Goal: Task Accomplishment & Management: Complete application form

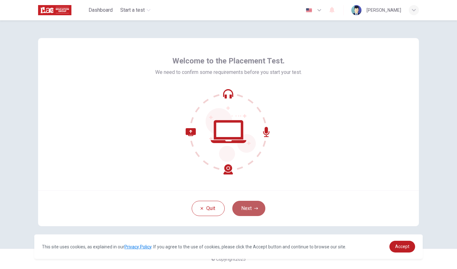
click at [249, 207] on button "Next" at bounding box center [248, 208] width 33 height 15
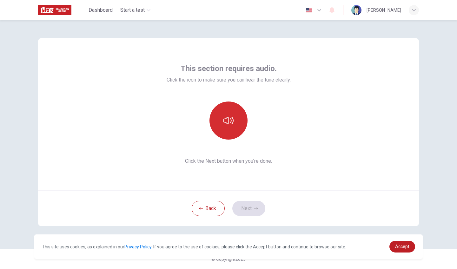
click at [226, 132] on button "button" at bounding box center [229, 121] width 38 height 38
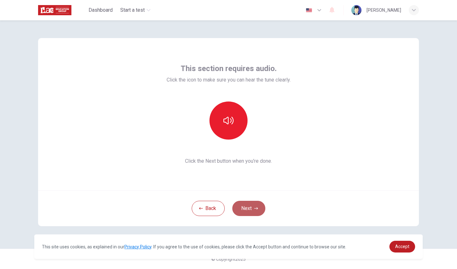
click at [243, 210] on button "Next" at bounding box center [248, 208] width 33 height 15
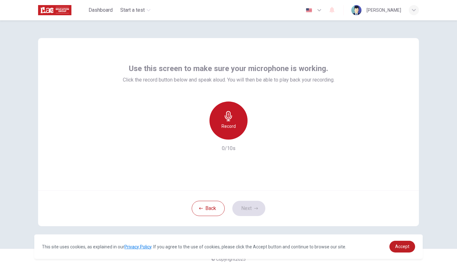
click at [222, 114] on div "Record" at bounding box center [229, 121] width 38 height 38
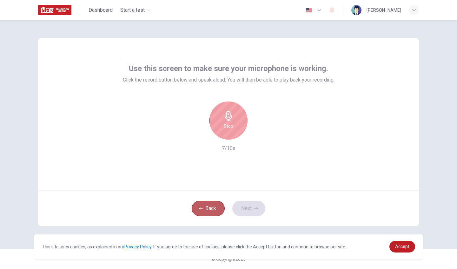
click at [204, 207] on button "Back" at bounding box center [208, 208] width 33 height 15
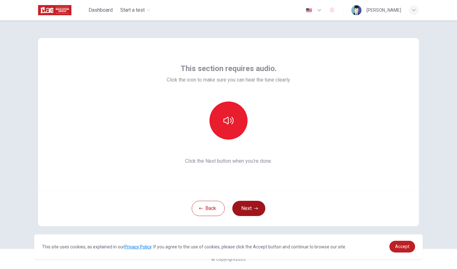
click at [239, 205] on button "Next" at bounding box center [248, 208] width 33 height 15
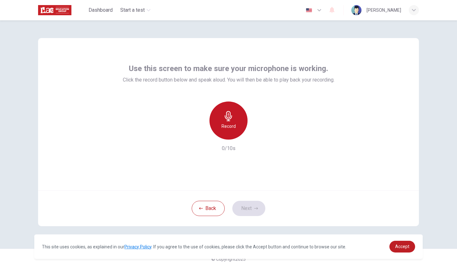
click at [221, 123] on div "Record" at bounding box center [229, 121] width 38 height 38
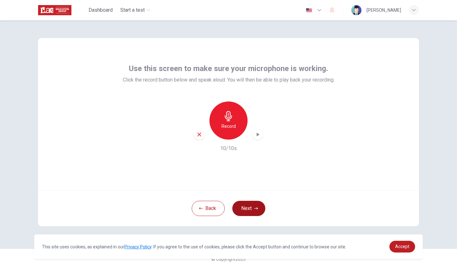
click at [248, 203] on button "Next" at bounding box center [248, 208] width 33 height 15
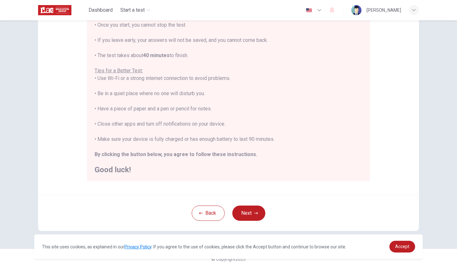
scroll to position [84, 0]
click at [245, 212] on button "Next" at bounding box center [248, 213] width 33 height 15
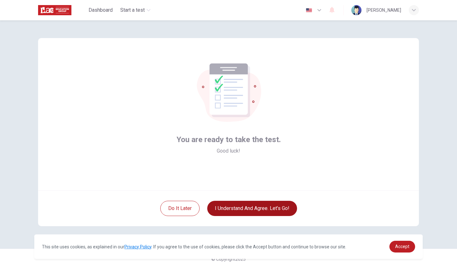
scroll to position [0, 0]
click at [232, 208] on button "I understand and agree. Let’s go!" at bounding box center [252, 208] width 90 height 15
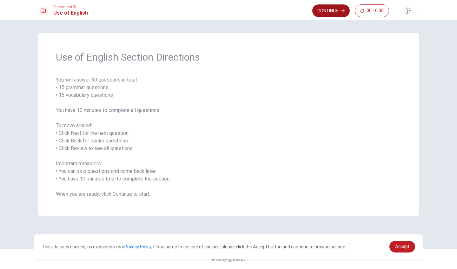
click at [330, 8] on button "Continue" at bounding box center [330, 10] width 37 height 13
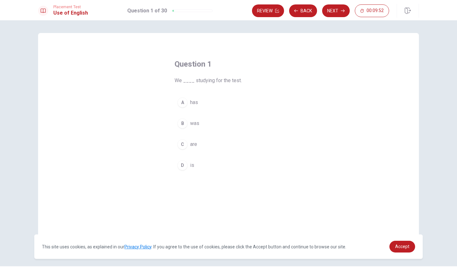
click at [186, 144] on div "C" at bounding box center [183, 144] width 10 height 10
click at [331, 13] on button "Next" at bounding box center [336, 10] width 28 height 13
click at [180, 121] on div "B" at bounding box center [183, 123] width 10 height 10
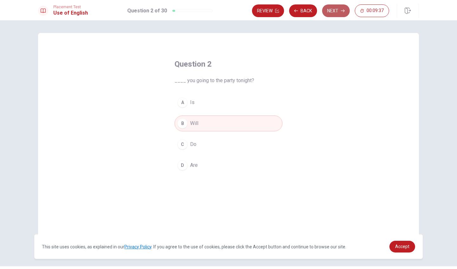
click at [340, 7] on button "Next" at bounding box center [336, 10] width 28 height 13
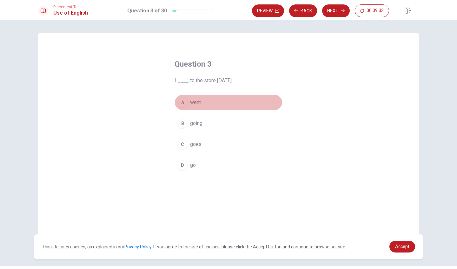
click at [188, 101] on button "A went" at bounding box center [229, 103] width 108 height 16
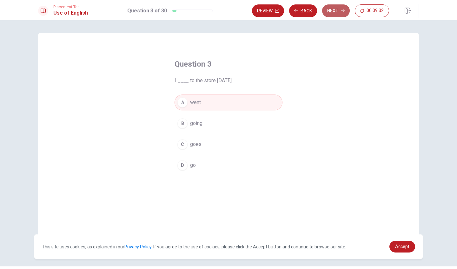
click at [336, 13] on button "Next" at bounding box center [336, 10] width 28 height 13
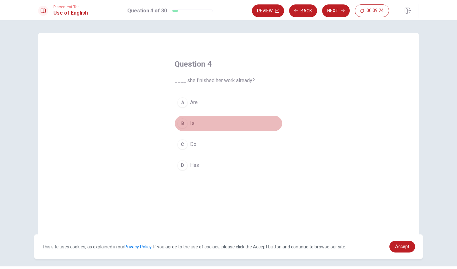
click at [183, 125] on div "B" at bounding box center [183, 123] width 10 height 10
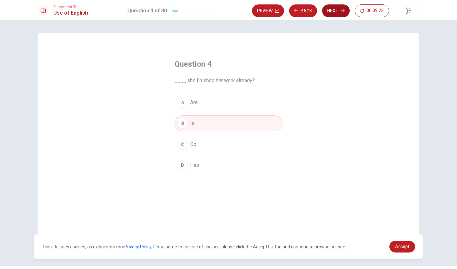
click at [333, 11] on button "Next" at bounding box center [336, 10] width 28 height 13
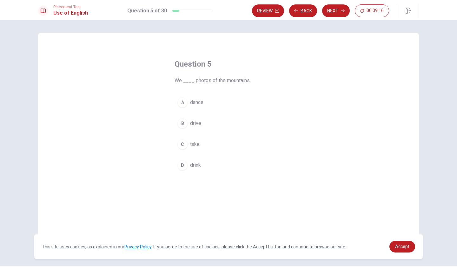
click at [182, 143] on div "C" at bounding box center [183, 144] width 10 height 10
click at [342, 13] on button "Next" at bounding box center [336, 10] width 28 height 13
click at [181, 163] on div "D" at bounding box center [183, 165] width 10 height 10
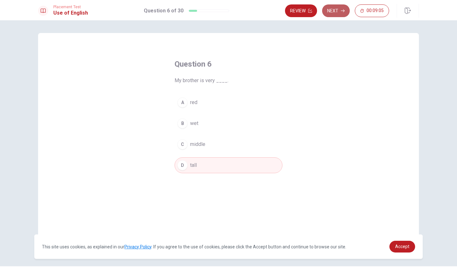
click at [339, 12] on button "Next" at bounding box center [336, 10] width 28 height 13
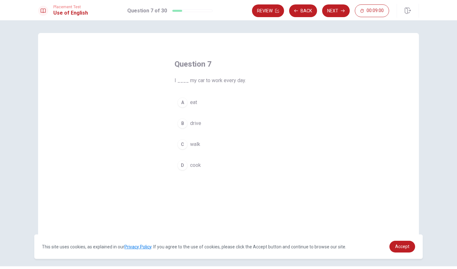
click at [181, 126] on div "B" at bounding box center [183, 123] width 10 height 10
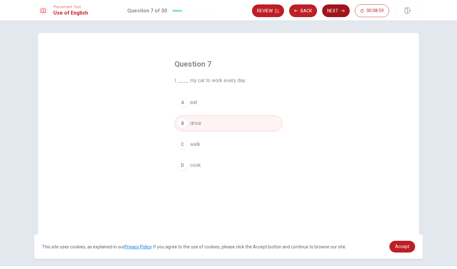
click at [336, 12] on button "Next" at bounding box center [336, 10] width 28 height 13
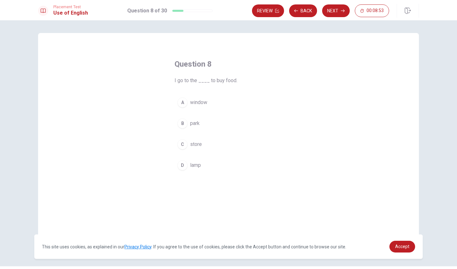
click at [184, 142] on div "C" at bounding box center [183, 144] width 10 height 10
click at [336, 7] on button "Next" at bounding box center [336, 10] width 28 height 13
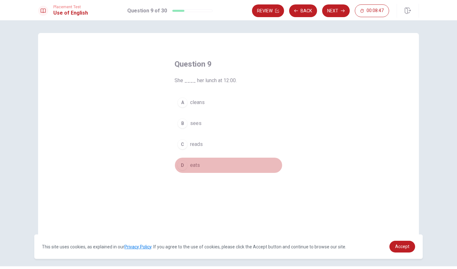
click at [189, 161] on button "D eats" at bounding box center [229, 166] width 108 height 16
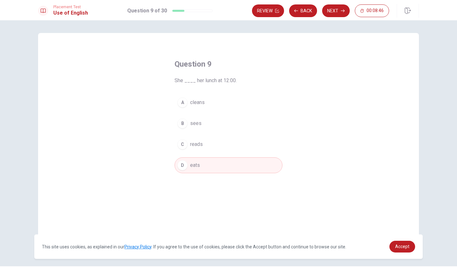
click at [341, 8] on button "Next" at bounding box center [336, 10] width 28 height 13
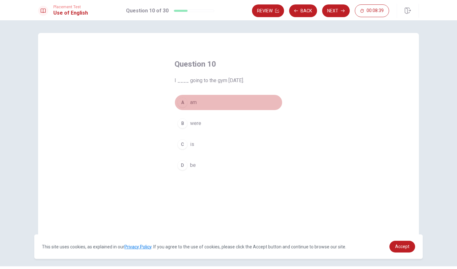
click at [184, 102] on div "A" at bounding box center [183, 102] width 10 height 10
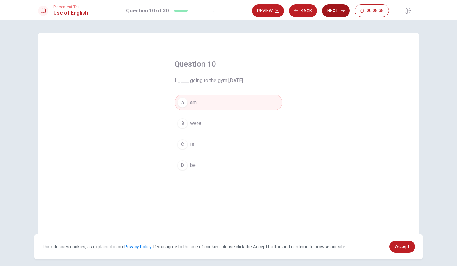
click at [334, 9] on button "Next" at bounding box center [336, 10] width 28 height 13
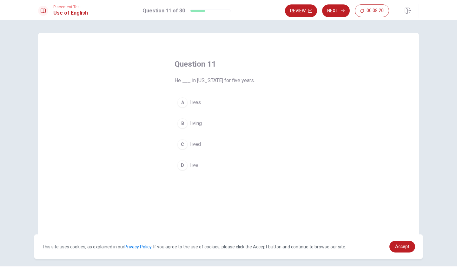
click at [185, 163] on div "D" at bounding box center [183, 165] width 10 height 10
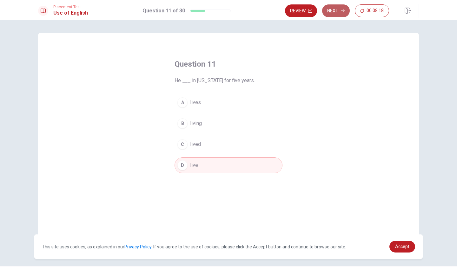
click at [336, 6] on button "Next" at bounding box center [336, 10] width 28 height 13
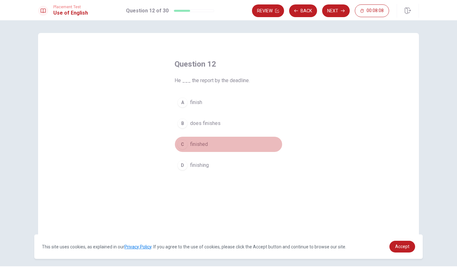
click at [185, 143] on div "C" at bounding box center [183, 144] width 10 height 10
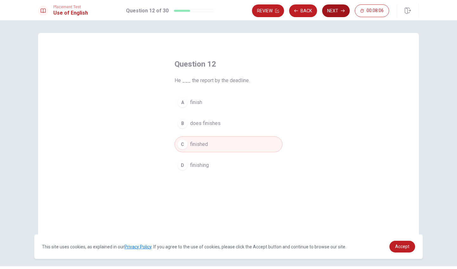
click at [336, 11] on button "Next" at bounding box center [336, 10] width 28 height 13
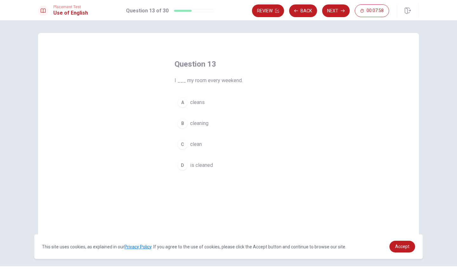
click at [185, 142] on div "C" at bounding box center [183, 144] width 10 height 10
click at [328, 11] on button "Next" at bounding box center [336, 10] width 28 height 13
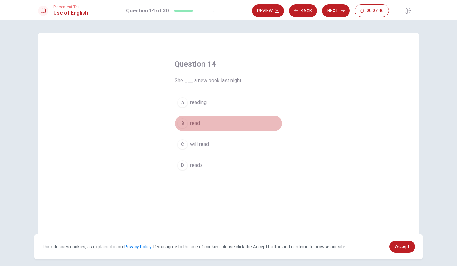
click at [183, 124] on div "B" at bounding box center [183, 123] width 10 height 10
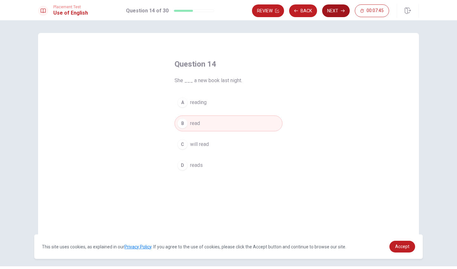
click at [331, 10] on button "Next" at bounding box center [336, 10] width 28 height 13
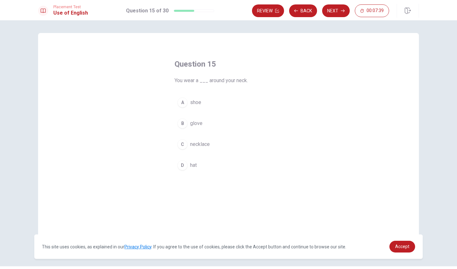
click at [182, 146] on div "C" at bounding box center [183, 144] width 10 height 10
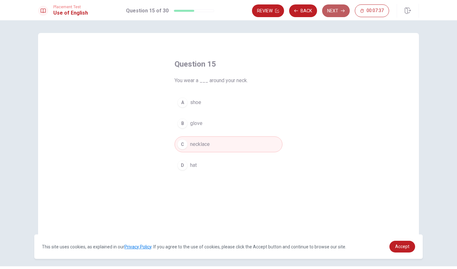
click at [327, 11] on button "Next" at bounding box center [336, 10] width 28 height 13
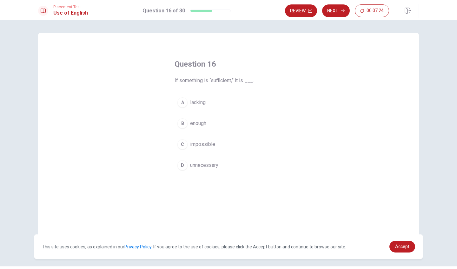
click at [187, 123] on button "B enough" at bounding box center [229, 124] width 108 height 16
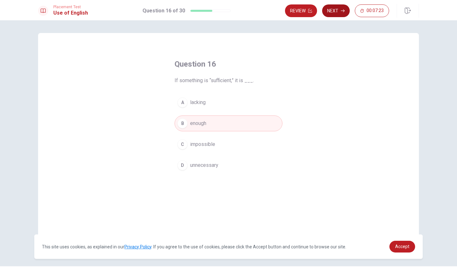
click at [340, 12] on button "Next" at bounding box center [336, 10] width 28 height 13
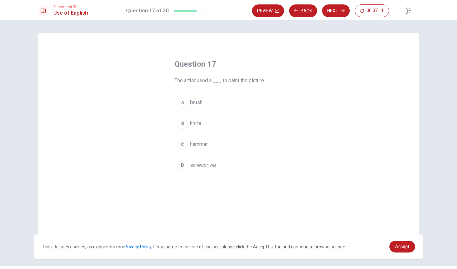
click at [188, 100] on button "A brush" at bounding box center [229, 103] width 108 height 16
click at [335, 12] on button "Next" at bounding box center [336, 10] width 28 height 13
click at [184, 124] on div "B" at bounding box center [183, 123] width 10 height 10
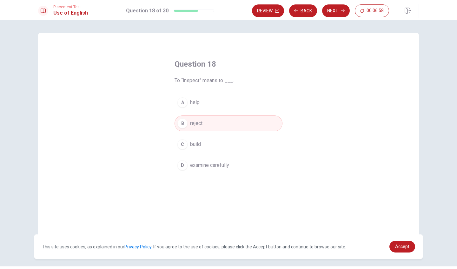
click at [343, 12] on icon "button" at bounding box center [343, 11] width 4 height 4
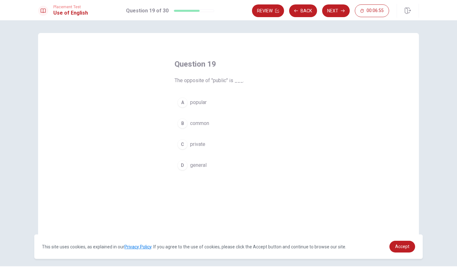
click at [184, 145] on div "C" at bounding box center [183, 144] width 10 height 10
click at [339, 10] on button "Next" at bounding box center [336, 10] width 28 height 13
click at [183, 122] on div "B" at bounding box center [183, 123] width 10 height 10
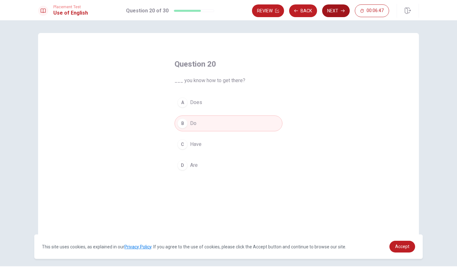
click at [338, 9] on button "Next" at bounding box center [336, 10] width 28 height 13
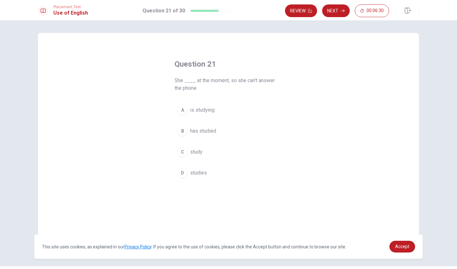
click at [185, 112] on div "A" at bounding box center [183, 110] width 10 height 10
click at [329, 11] on button "Next" at bounding box center [336, 10] width 28 height 13
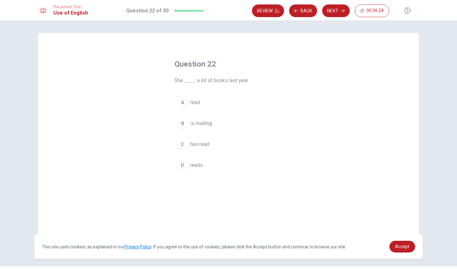
click at [185, 144] on div "C" at bounding box center [183, 144] width 10 height 10
click at [337, 12] on button "Next" at bounding box center [336, 10] width 28 height 13
click at [181, 123] on div "B" at bounding box center [183, 123] width 10 height 10
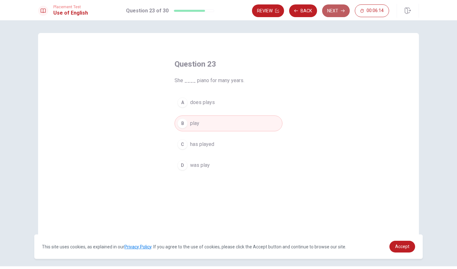
click at [340, 11] on button "Next" at bounding box center [336, 10] width 28 height 13
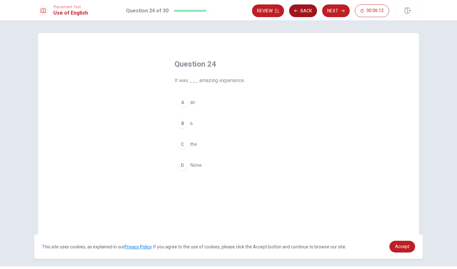
click at [302, 8] on button "Back" at bounding box center [303, 10] width 28 height 13
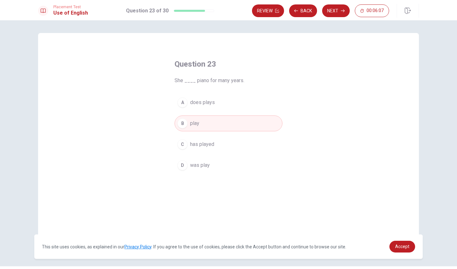
click at [189, 149] on button "C has played" at bounding box center [229, 145] width 108 height 16
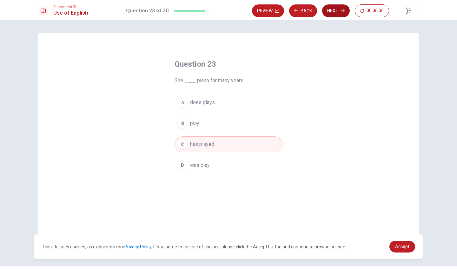
click at [335, 11] on button "Next" at bounding box center [336, 10] width 28 height 13
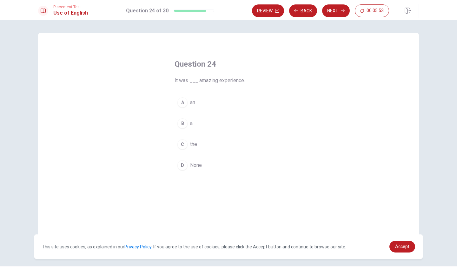
click at [190, 100] on span "an" at bounding box center [192, 103] width 5 height 8
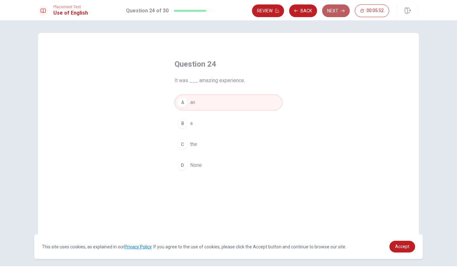
click at [341, 12] on icon "button" at bounding box center [343, 11] width 4 height 4
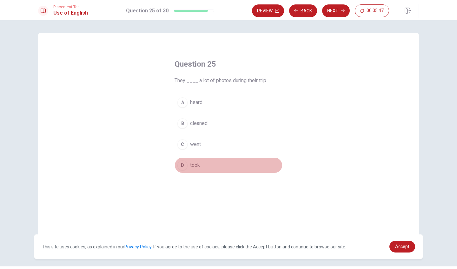
click at [184, 163] on div "D" at bounding box center [183, 165] width 10 height 10
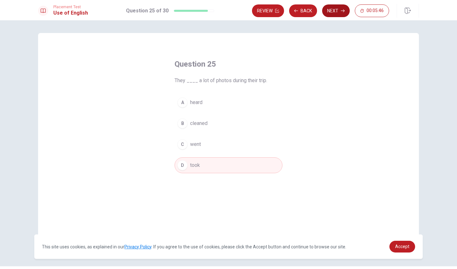
click at [328, 6] on button "Next" at bounding box center [336, 10] width 28 height 13
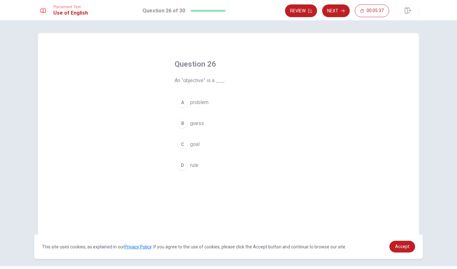
click at [183, 146] on div "C" at bounding box center [183, 144] width 10 height 10
click at [336, 11] on button "Next" at bounding box center [336, 10] width 28 height 13
click at [194, 126] on span "reject" at bounding box center [196, 124] width 12 height 8
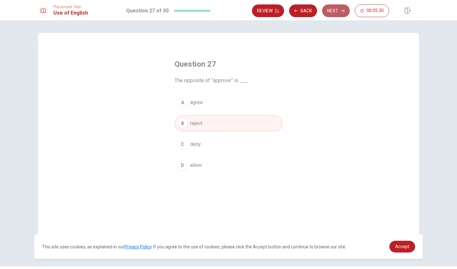
click at [338, 10] on button "Next" at bounding box center [336, 10] width 28 height 13
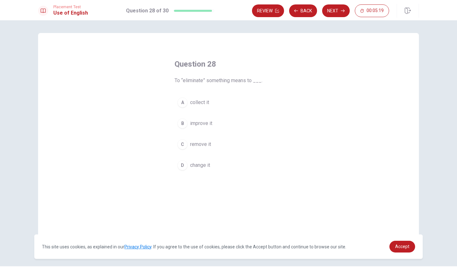
click at [186, 161] on button "D change it" at bounding box center [229, 166] width 108 height 16
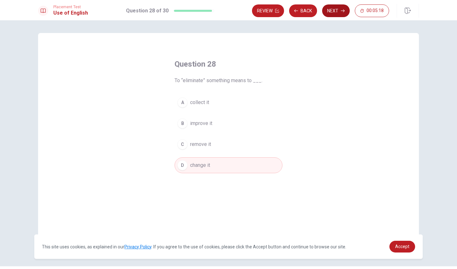
click at [334, 8] on button "Next" at bounding box center [336, 10] width 28 height 13
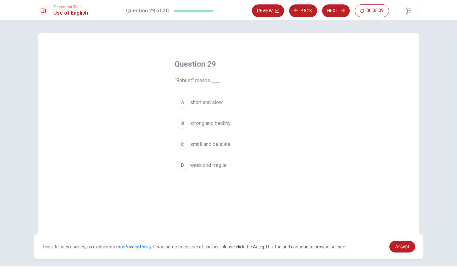
click at [189, 124] on button "B strong and healthy" at bounding box center [229, 124] width 108 height 16
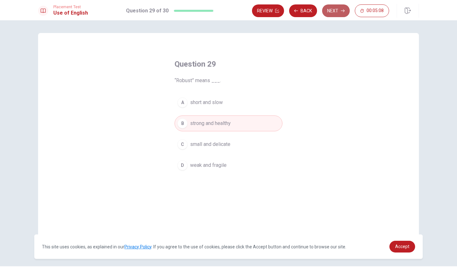
click at [345, 6] on button "Next" at bounding box center [336, 10] width 28 height 13
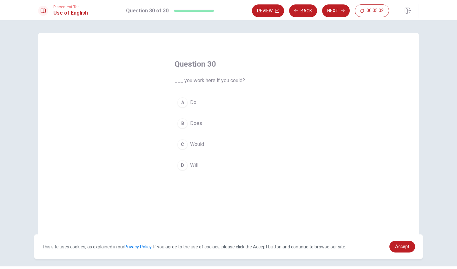
click at [185, 139] on button "C Would" at bounding box center [229, 145] width 108 height 16
click at [337, 11] on button "Next" at bounding box center [336, 10] width 28 height 13
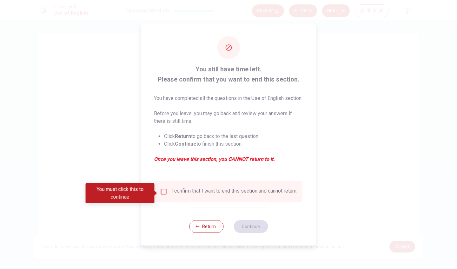
click at [169, 194] on div "I confirm that I want to end this section and cannot return." at bounding box center [229, 192] width 138 height 8
click at [165, 191] on input "You must click this to continue" at bounding box center [164, 192] width 8 height 8
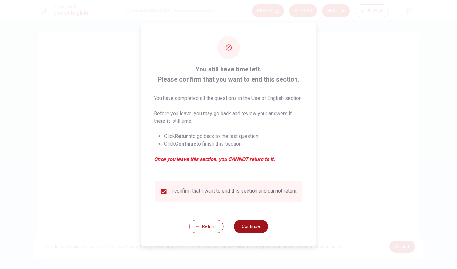
click at [255, 228] on button "Continue" at bounding box center [251, 226] width 34 height 13
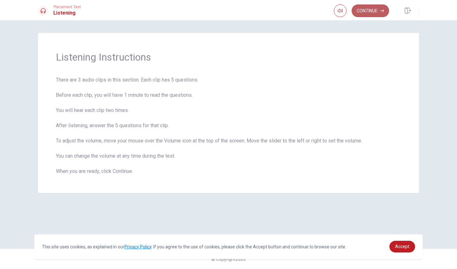
click at [382, 8] on button "Continue" at bounding box center [370, 10] width 37 height 13
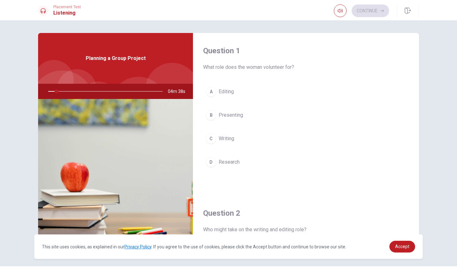
click at [216, 137] on button "C Writing" at bounding box center [306, 139] width 206 height 16
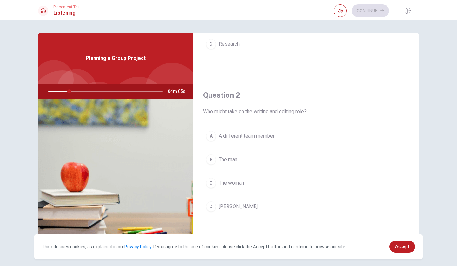
scroll to position [122, 0]
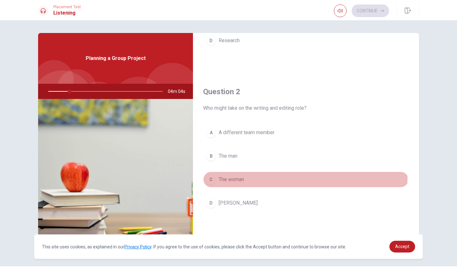
click at [222, 178] on span "The woman" at bounding box center [231, 180] width 25 height 8
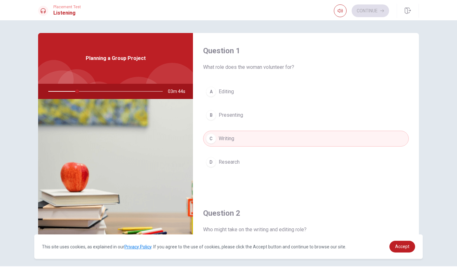
scroll to position [0, 0]
click at [220, 89] on span "Editing" at bounding box center [226, 92] width 15 height 8
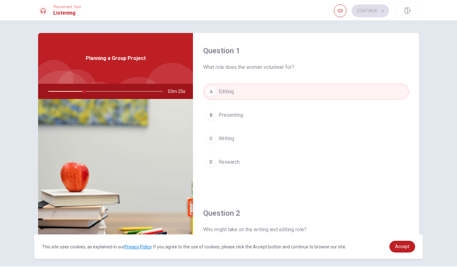
click at [232, 163] on span "Research" at bounding box center [229, 162] width 21 height 8
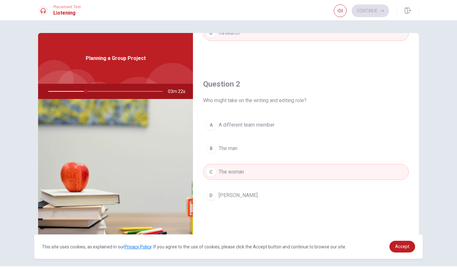
scroll to position [130, 0]
click at [219, 194] on span "[PERSON_NAME]" at bounding box center [238, 195] width 39 height 8
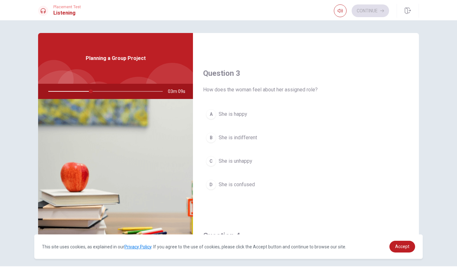
scroll to position [318, 0]
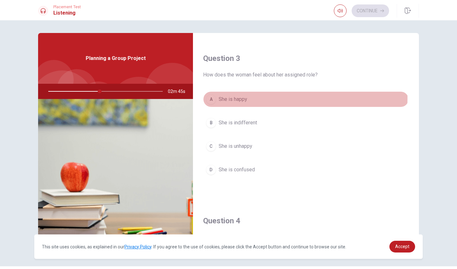
click at [224, 98] on span "She is happy" at bounding box center [233, 100] width 29 height 8
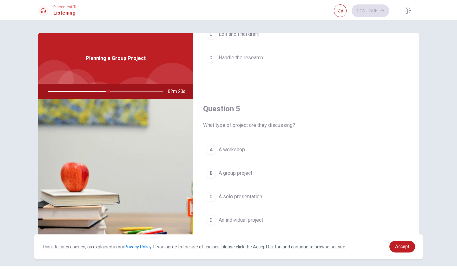
scroll to position [592, 0]
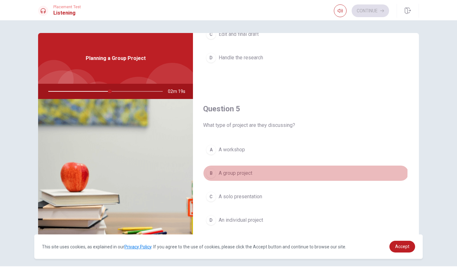
click at [239, 172] on span "A group project" at bounding box center [236, 174] width 34 height 8
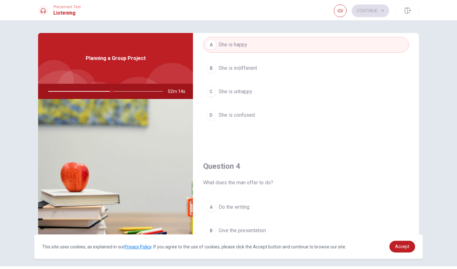
scroll to position [326, 0]
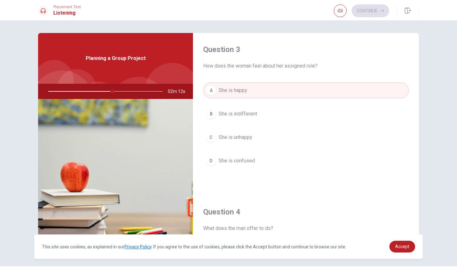
drag, startPoint x: 111, startPoint y: 91, endPoint x: 101, endPoint y: 91, distance: 10.5
click at [101, 91] on div at bounding box center [104, 91] width 127 height 15
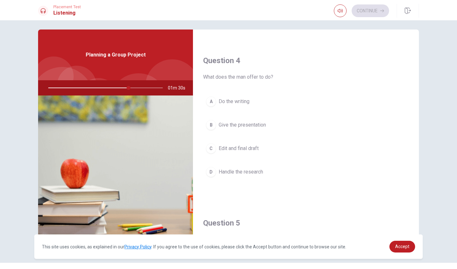
scroll to position [2, 0]
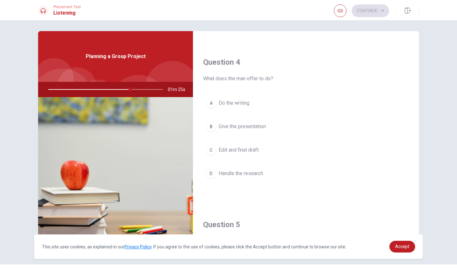
drag, startPoint x: 130, startPoint y: 90, endPoint x: 163, endPoint y: 87, distance: 33.8
click at [160, 88] on div at bounding box center [104, 89] width 127 height 15
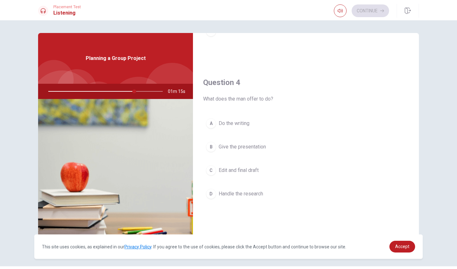
scroll to position [460, 0]
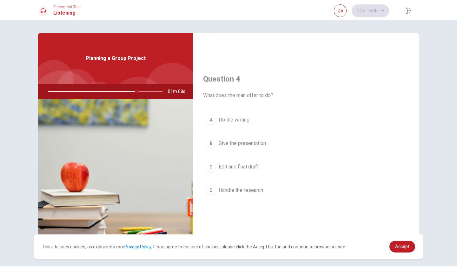
click at [246, 141] on span "Give the presentation" at bounding box center [242, 144] width 47 height 8
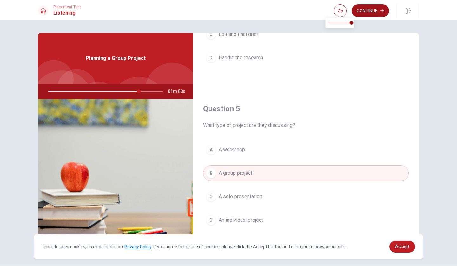
scroll to position [592, 0]
click at [360, 7] on button "Continue" at bounding box center [370, 10] width 37 height 13
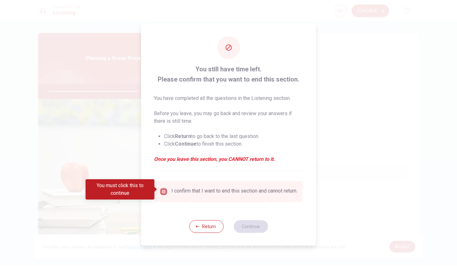
click at [164, 191] on input "You must click this to continue" at bounding box center [164, 192] width 8 height 8
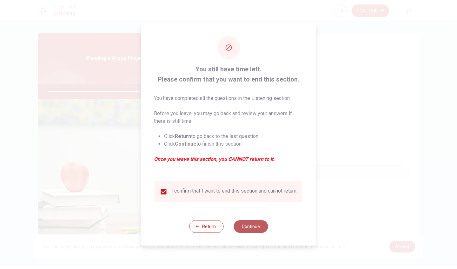
click at [259, 228] on button "Continue" at bounding box center [251, 226] width 34 height 13
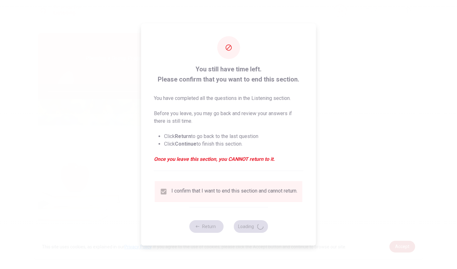
type input "81"
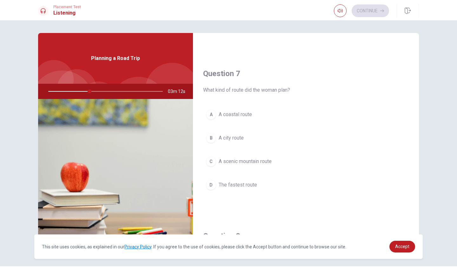
scroll to position [150, 0]
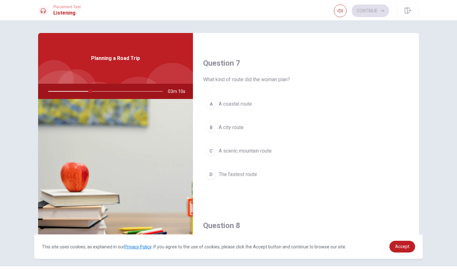
click at [232, 151] on span "A scenic mountain route" at bounding box center [245, 151] width 53 height 8
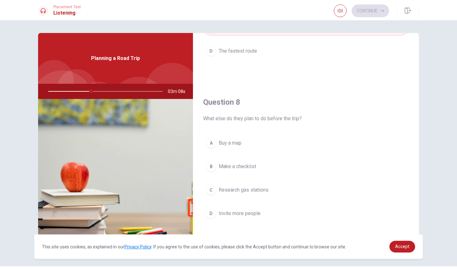
scroll to position [289, 0]
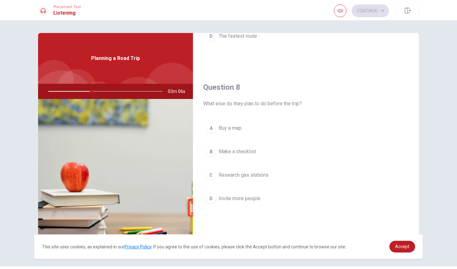
click at [228, 128] on span "Buy a map" at bounding box center [230, 128] width 23 height 8
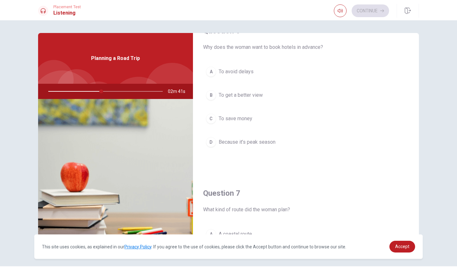
scroll to position [21, 0]
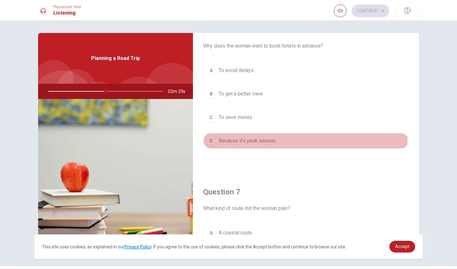
click at [239, 140] on span "Because it’s peak season" at bounding box center [247, 141] width 57 height 8
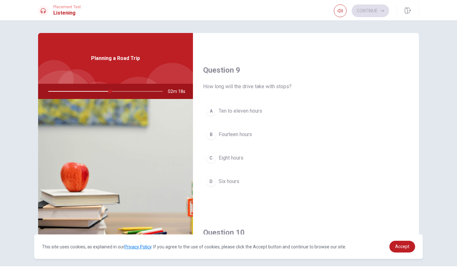
scroll to position [466, 0]
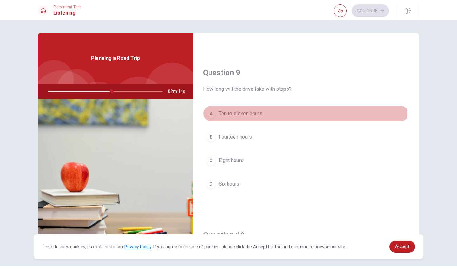
click at [226, 111] on span "Ten to eleven hours" at bounding box center [241, 114] width 44 height 8
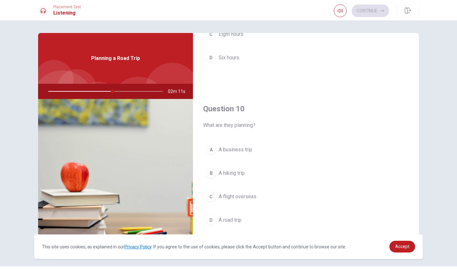
scroll to position [592, 0]
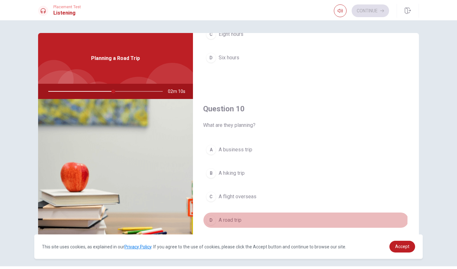
click at [224, 219] on span "A road trip" at bounding box center [230, 221] width 23 height 8
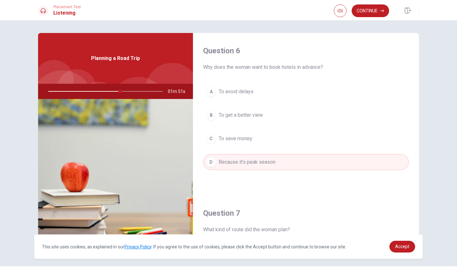
scroll to position [0, 0]
click at [372, 10] on button "Continue" at bounding box center [370, 10] width 37 height 13
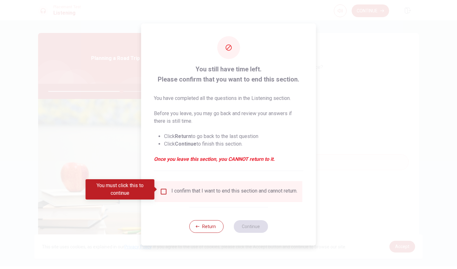
click at [161, 189] on input "You must click this to continue" at bounding box center [164, 192] width 8 height 8
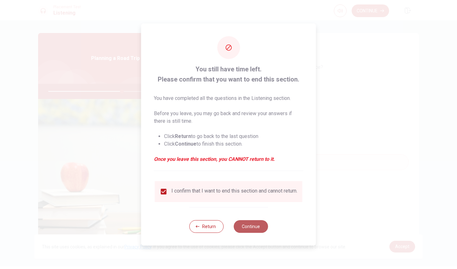
click at [253, 227] on button "Continue" at bounding box center [251, 226] width 34 height 13
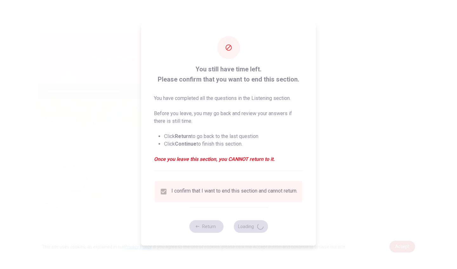
type input "65"
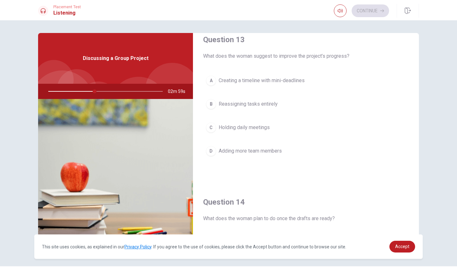
scroll to position [336, 0]
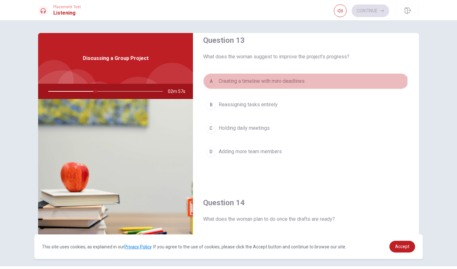
click at [233, 79] on span "Creating a timeline with mini-deadlines" at bounding box center [262, 81] width 86 height 8
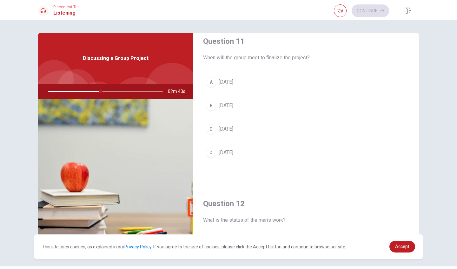
scroll to position [4, 0]
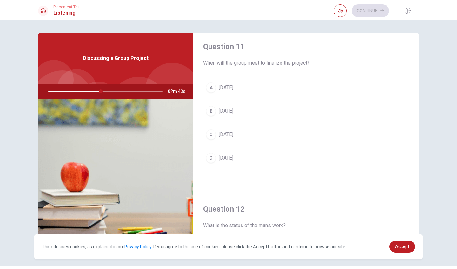
click at [223, 88] on span "[DATE]" at bounding box center [226, 88] width 15 height 8
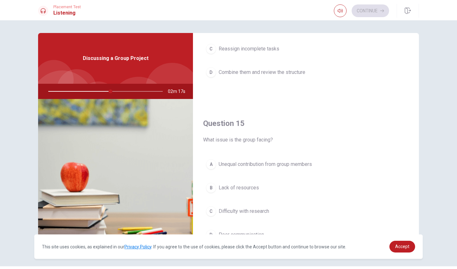
scroll to position [579, 0]
click at [240, 164] on span "Unequal contribution from group members" at bounding box center [265, 163] width 93 height 8
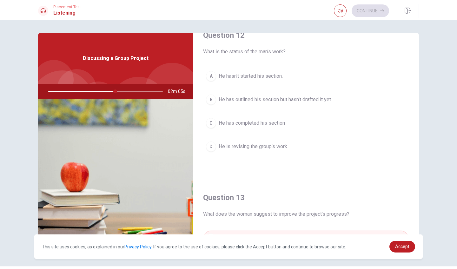
scroll to position [175, 0]
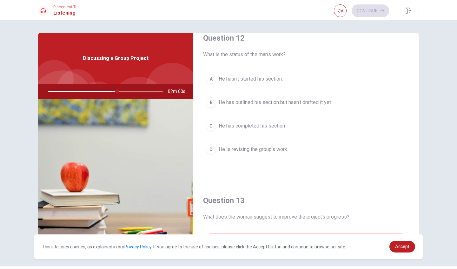
click at [272, 149] on span "He is revising the group’s work" at bounding box center [253, 150] width 69 height 8
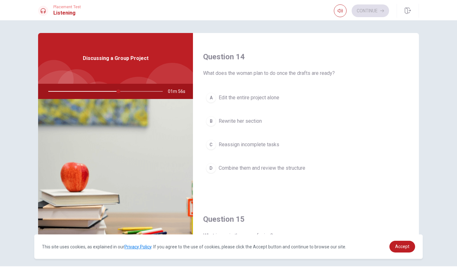
scroll to position [474, 0]
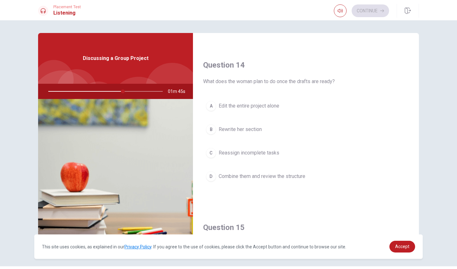
click at [256, 175] on span "Combine them and review the structure" at bounding box center [262, 177] width 87 height 8
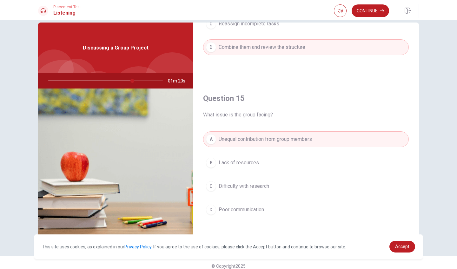
scroll to position [15, 0]
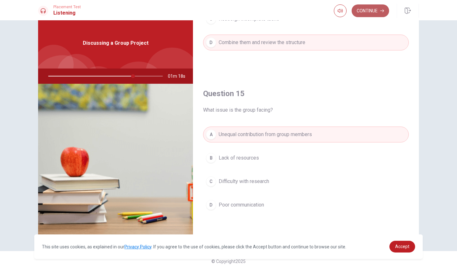
click at [368, 10] on button "Continue" at bounding box center [370, 10] width 37 height 13
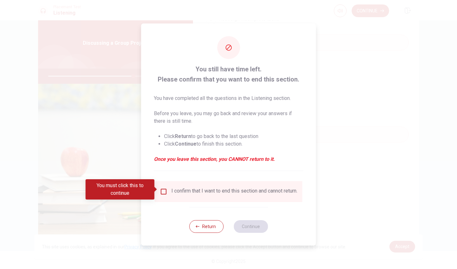
click at [166, 191] on input "You must click this to continue" at bounding box center [164, 192] width 8 height 8
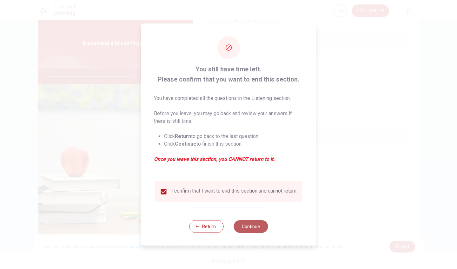
click at [255, 228] on button "Continue" at bounding box center [251, 226] width 34 height 13
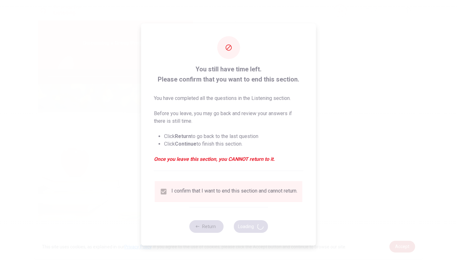
type input "76"
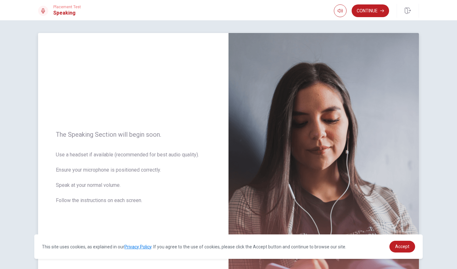
scroll to position [0, 0]
click at [366, 10] on button "Continue" at bounding box center [370, 10] width 37 height 13
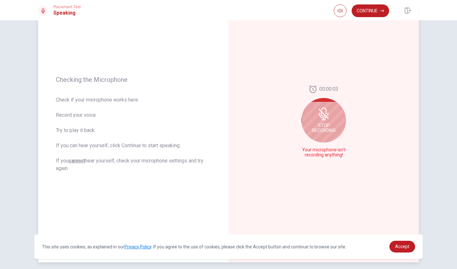
scroll to position [52, 0]
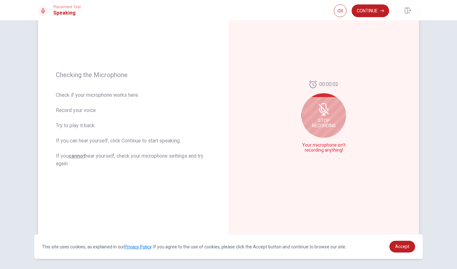
click at [305, 119] on div "Stop Recording" at bounding box center [324, 115] width 44 height 44
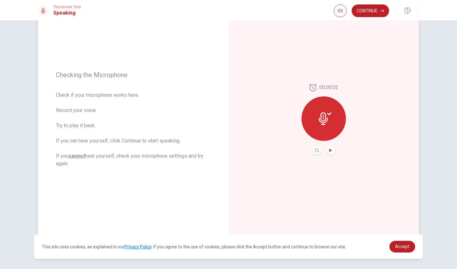
click at [325, 111] on div at bounding box center [324, 119] width 44 height 44
click at [328, 145] on div "00:00:02" at bounding box center [324, 119] width 44 height 71
click at [329, 151] on icon "Play Audio" at bounding box center [330, 151] width 3 height 4
click at [316, 150] on icon "Record Again" at bounding box center [317, 151] width 4 height 4
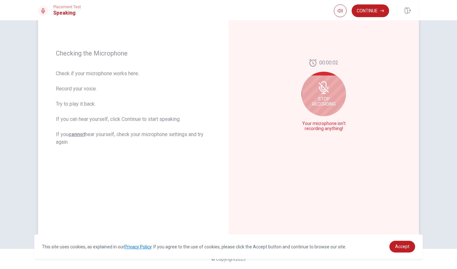
scroll to position [74, 0]
click at [331, 106] on span "Stop Recording" at bounding box center [324, 102] width 24 height 10
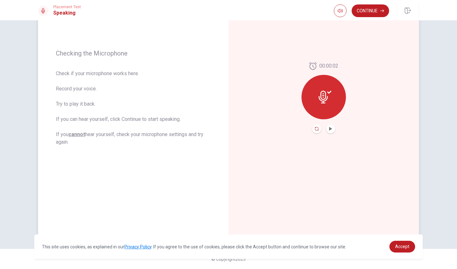
click at [316, 128] on icon "Record Again" at bounding box center [317, 129] width 4 height 4
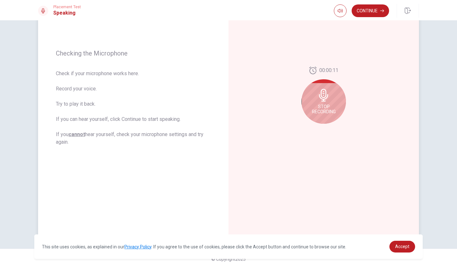
click at [326, 104] on span "Stop Recording" at bounding box center [324, 109] width 24 height 10
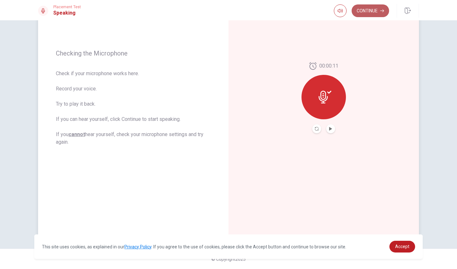
click at [367, 9] on button "Continue" at bounding box center [370, 10] width 37 height 13
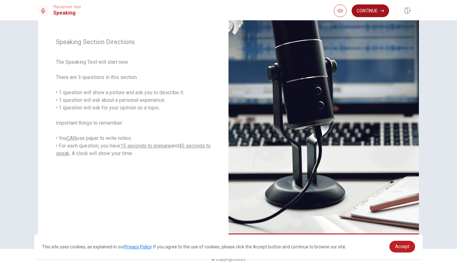
click at [366, 10] on button "Continue" at bounding box center [370, 10] width 37 height 13
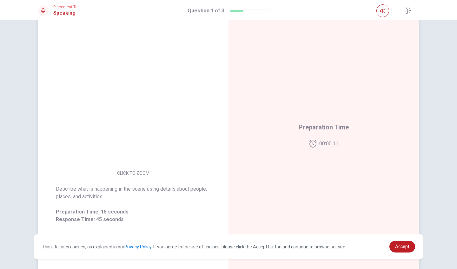
scroll to position [51, 0]
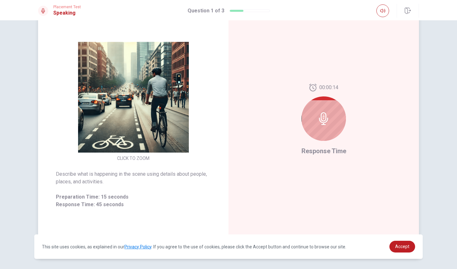
click at [330, 113] on div at bounding box center [324, 119] width 44 height 44
click at [326, 119] on icon at bounding box center [323, 118] width 9 height 13
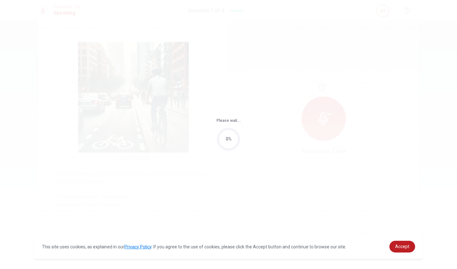
click at [134, 157] on div "Please wait... 0%" at bounding box center [228, 134] width 457 height 269
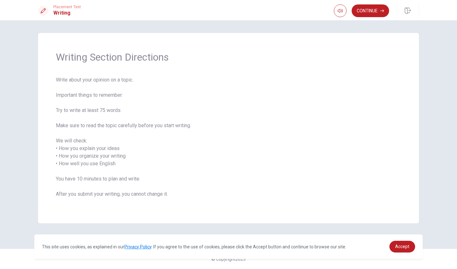
scroll to position [0, 0]
click at [373, 11] on button "Continue" at bounding box center [370, 10] width 37 height 13
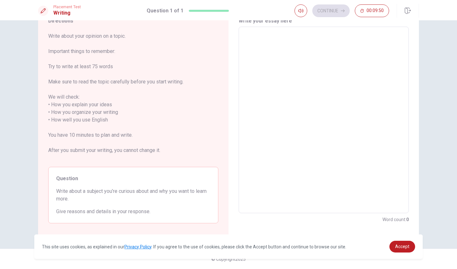
scroll to position [29, 0]
click at [276, 74] on textarea at bounding box center [323, 120] width 161 height 176
type textarea "a"
type textarea "x"
type textarea "ac"
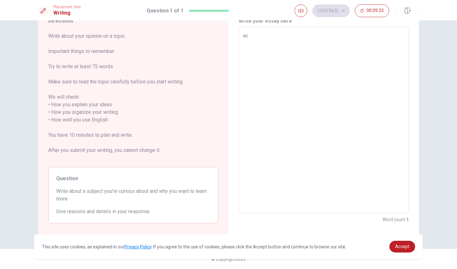
type textarea "x"
type textarea "act"
type textarea "x"
type textarea "actu"
type textarea "x"
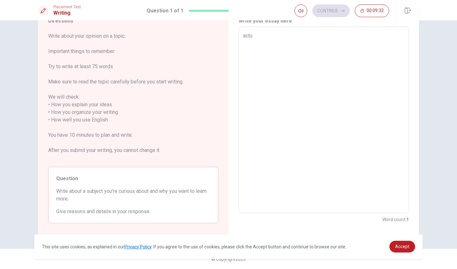
type textarea "actua"
type textarea "x"
type textarea "actual"
type textarea "x"
type textarea "actuall"
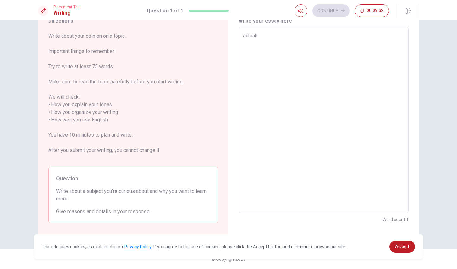
type textarea "x"
type textarea "actually"
type textarea "x"
type textarea "actually"
type textarea "x"
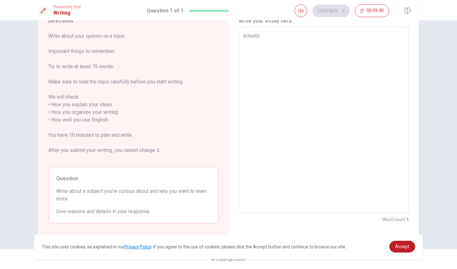
type textarea "actually i"
type textarea "x"
type textarea "actually i"
type textarea "x"
type textarea "actually i"
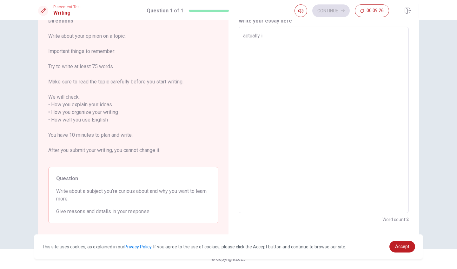
type textarea "x"
type textarea "actually"
type textarea "x"
type textarea "actually i"
type textarea "x"
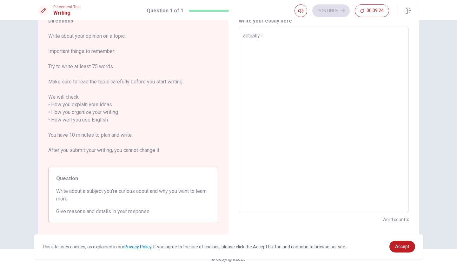
type textarea "actually im"
type textarea "x"
type textarea "actually im"
type textarea "x"
type textarea "actually im c"
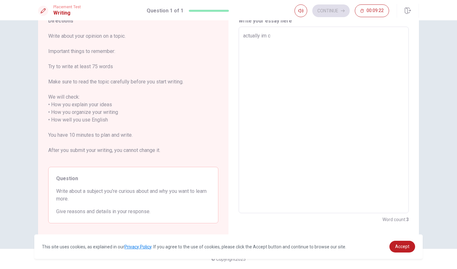
type textarea "x"
type textarea "actually im cu"
type textarea "x"
type textarea "actually im cur"
type textarea "x"
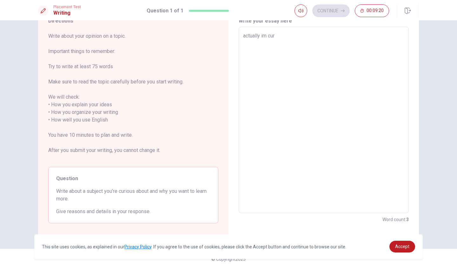
type textarea "actually im curi"
type textarea "x"
type textarea "actually im curio"
type textarea "x"
type textarea "actually im curiou"
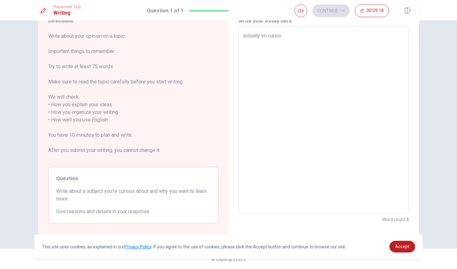
type textarea "x"
type textarea "actually im curious"
type textarea "x"
type textarea "actually im curious"
type textarea "x"
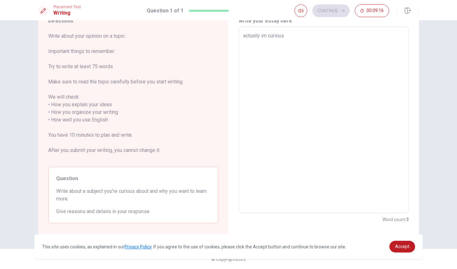
type textarea "actually im curious a"
type textarea "x"
type textarea "actually im curious ab"
type textarea "x"
type textarea "actually im curious abo"
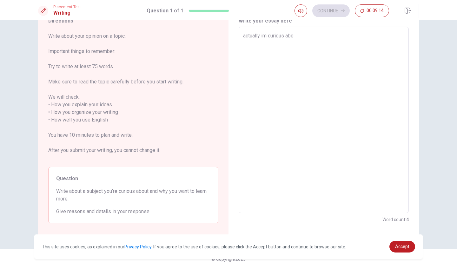
type textarea "x"
type textarea "actually im curious abou"
type textarea "x"
type textarea "actually im curious about"
type textarea "x"
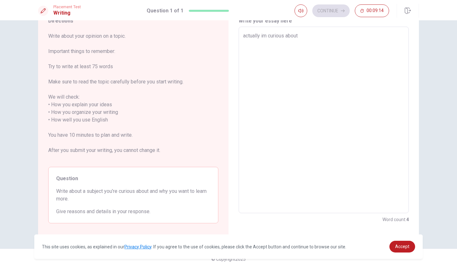
type textarea "actually im curious about"
type textarea "x"
type textarea "actually im curious about a"
type textarea "x"
type textarea "actually im curious about ar"
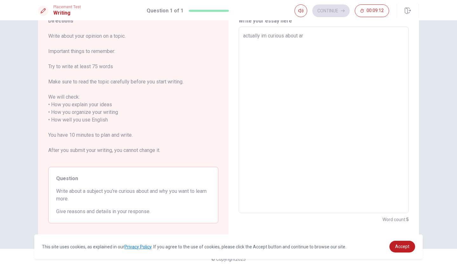
type textarea "x"
type textarea "actually im curious about are"
type textarea "x"
type textarea "actually im curious about area"
type textarea "x"
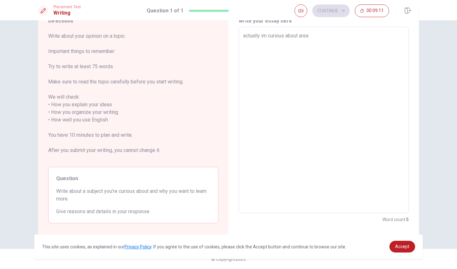
type textarea "actually im curious about are"
type textarea "x"
type textarea "actually im curious about ar"
type textarea "x"
type textarea "actually im curious about a"
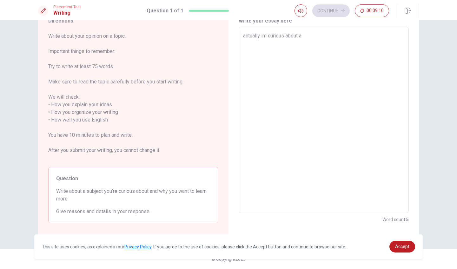
type textarea "x"
type textarea "actually im curious about"
type textarea "x"
type textarea "actually im curious about a"
type textarea "x"
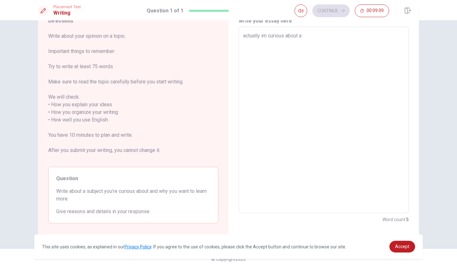
type textarea "actually im curious about ao"
type textarea "x"
type textarea "actually im curious about a"
type textarea "x"
type textarea "actually im curious about ae"
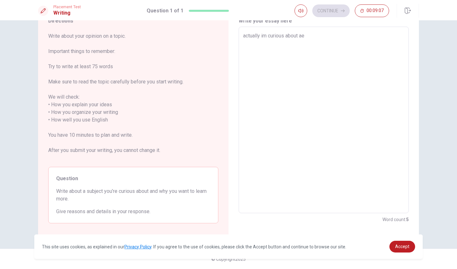
type textarea "x"
type textarea "actually im curious about aer"
type textarea "x"
type textarea "actually im curious about aero"
type textarea "x"
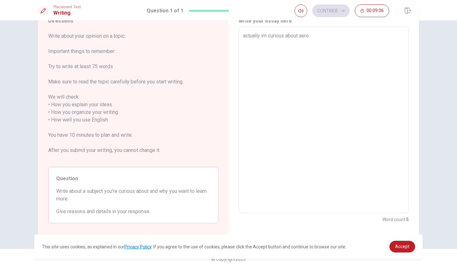
type textarea "actually im curious about aero"
type textarea "x"
type textarea "actually im curious about aero"
type textarea "x"
type textarea "actually im curious about aer"
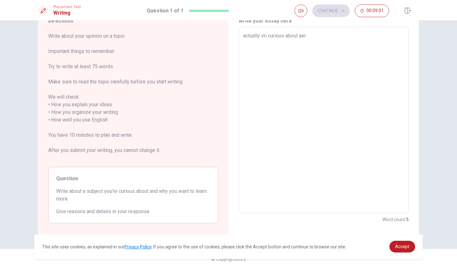
type textarea "x"
type textarea "actually im curious about ae"
type textarea "x"
type textarea "actually im curious about a"
type textarea "x"
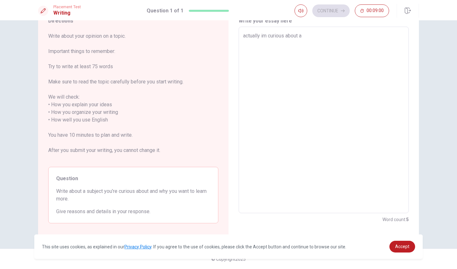
type textarea "actually im curious about"
type textarea "x"
type textarea "actually im curious about a"
type textarea "x"
type textarea "actually im curious about ar"
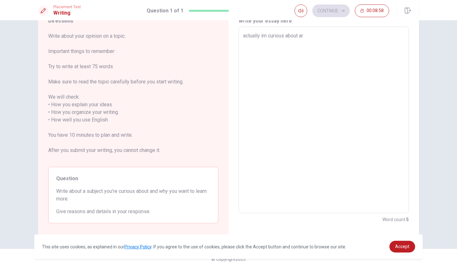
type textarea "x"
type textarea "actually im curious about [PERSON_NAME]"
type textarea "x"
type textarea "actually im curious about [PERSON_NAME]"
type textarea "x"
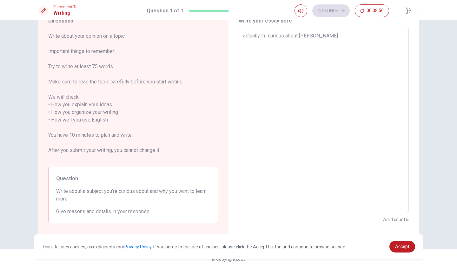
type textarea "actually im curious about [PERSON_NAME]"
type textarea "x"
type textarea "actually im curious about ar"
type textarea "x"
type textarea "actually im curious about a"
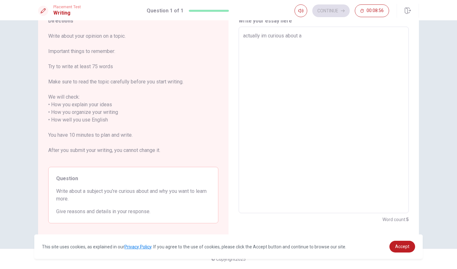
type textarea "x"
type textarea "actually im curious about"
type textarea "x"
type textarea "actually im curious about a"
type textarea "x"
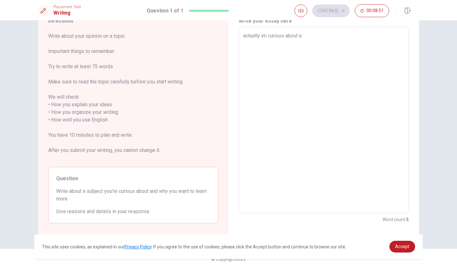
type textarea "actually im curious about ar"
type textarea "x"
type textarea "actually im curious about are"
type textarea "x"
type textarea "actually im curious about [PERSON_NAME]"
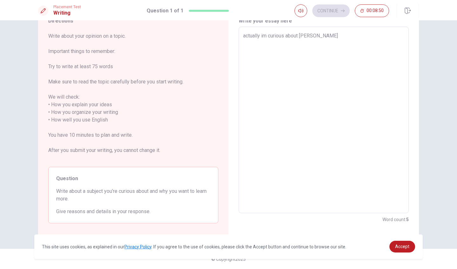
type textarea "x"
type textarea "actually im curious about [PERSON_NAME]"
type textarea "x"
type textarea "actually im curious about [PERSON_NAME] s"
type textarea "x"
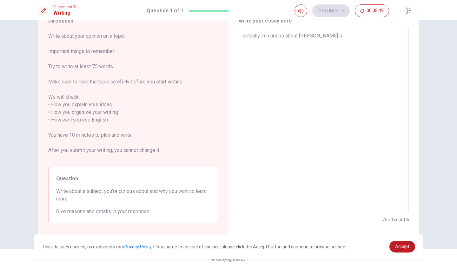
type textarea "actually im curious about areo sp"
type textarea "x"
type textarea "actually im curious about areo spa"
type textarea "x"
type textarea "actually im curious about areo spac"
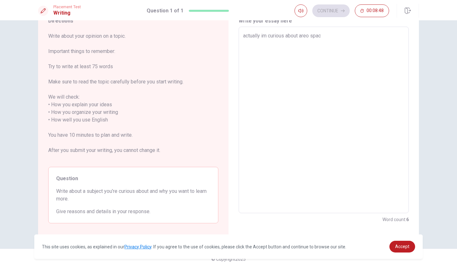
type textarea "x"
type textarea "actually im curious about areo space"
type textarea "x"
type textarea "actually im curious about areo space"
type textarea "x"
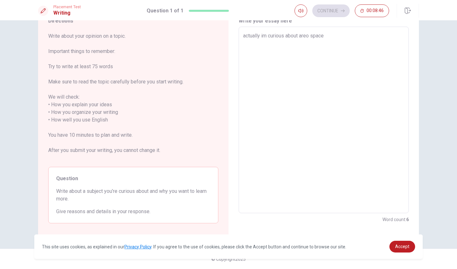
type textarea "actually im curious about areo space e"
type textarea "x"
type textarea "actually im curious about areo space ee"
type textarea "x"
type textarea "actually im curious about areo space een"
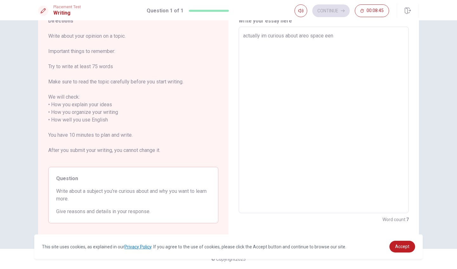
type textarea "x"
type textarea "actually im curious about areo space eeng"
type textarea "x"
type textarea "actually im curious about areo space eengi"
type textarea "x"
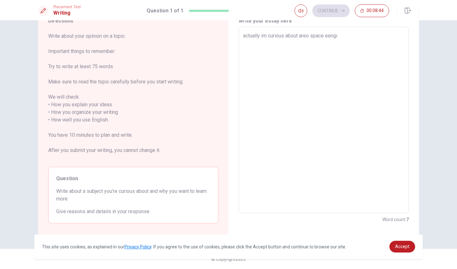
type textarea "actually im curious about areo space eengin"
type textarea "x"
type textarea "actually im curious about areo space eengini"
type textarea "x"
type textarea "actually im curious about areo space eengin"
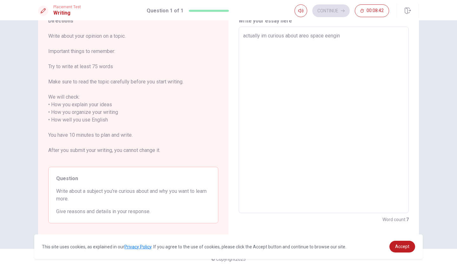
type textarea "x"
type textarea "actually im curious about areo space eengine"
type textarea "x"
type textarea "actually im curious about areo space eenginee"
type textarea "x"
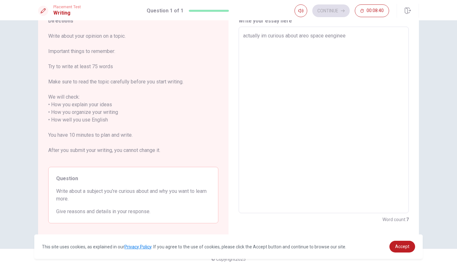
type textarea "actually im curious about areo space eengineer"
type textarea "x"
type textarea "actually im curious about areo space eengineeri"
type textarea "x"
type textarea "actually im curious about areo space eengineerin"
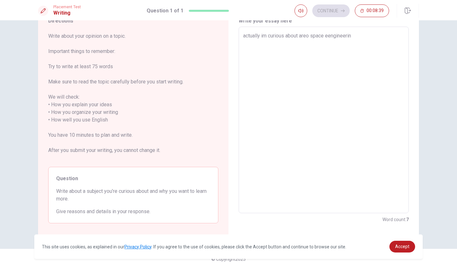
type textarea "x"
type textarea "actually im curious about areo space eengineering"
type textarea "x"
type textarea "actually im curious about areo space eengineering"
click at [331, 36] on textarea "actually im curious about areo space eengineering" at bounding box center [323, 120] width 161 height 176
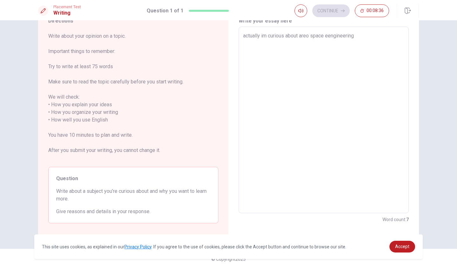
type textarea "x"
type textarea "actually im curious about areo space engineering"
click at [356, 38] on textarea "actually im curious about areo space engineering" at bounding box center [323, 120] width 161 height 176
type textarea "x"
type textarea "actually im curious about areo space engineering b"
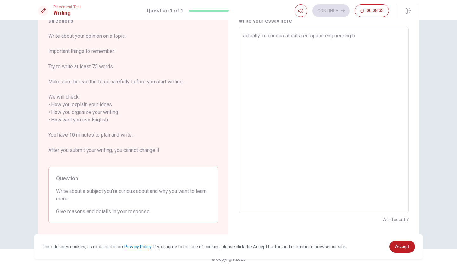
type textarea "x"
type textarea "actually im curious about areo space engineering be"
type textarea "x"
type textarea "actually im curious about areo space engineering bea"
type textarea "x"
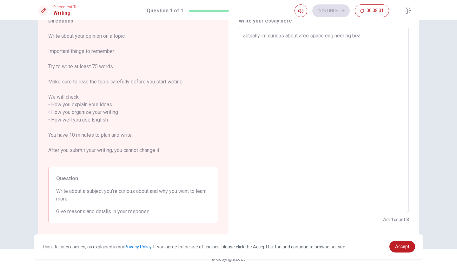
type textarea "actually im curious about areo space engineering beac"
type textarea "x"
type textarea "actually im curious about areo space engineering beacu"
type textarea "x"
type textarea "actually im curious about areo space engineering beacus"
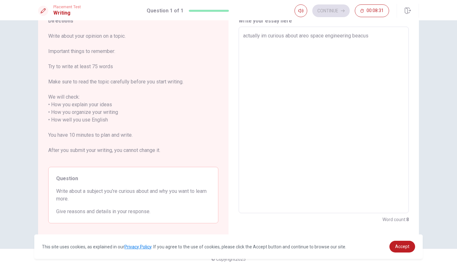
type textarea "x"
type textarea "actually im curious about areo space engineering beacuse"
type textarea "x"
type textarea "actually im curious about areo space engineering beacuse"
type textarea "x"
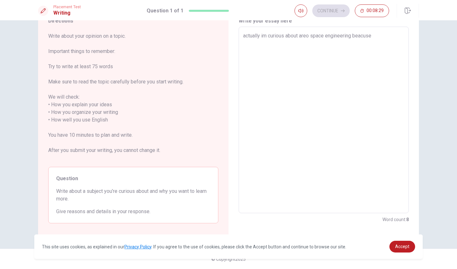
type textarea "actually im curious about areo space engineering beacuse i"
type textarea "x"
type textarea "actually im curious about areo space engineering beacuse i"
type textarea "x"
type textarea "actually im curious about areo space engineering beacuse i l"
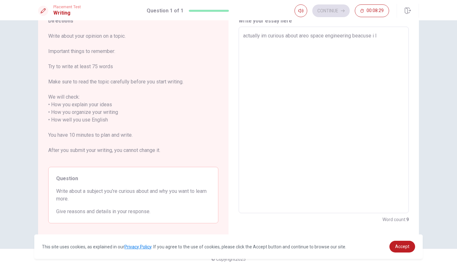
type textarea "x"
type textarea "actually im curious about areo space engineering beacuse i lo"
type textarea "x"
type textarea "actually im curious about areo space engineering beacuse i lov"
type textarea "x"
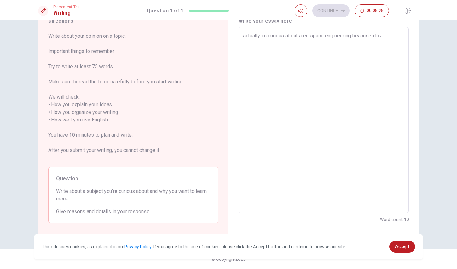
type textarea "actually im curious about areo space engineering beacuse i love"
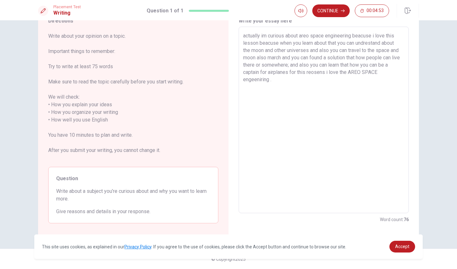
scroll to position [0, 0]
click at [331, 10] on button "Continue" at bounding box center [330, 10] width 37 height 13
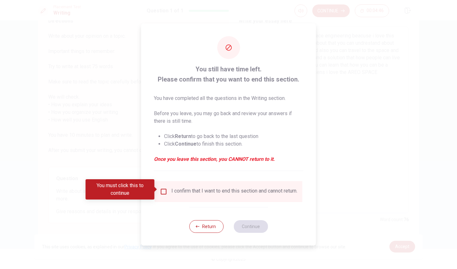
click at [158, 189] on span at bounding box center [156, 189] width 3 height 5
click at [166, 189] on input "You must click this to continue" at bounding box center [164, 192] width 8 height 8
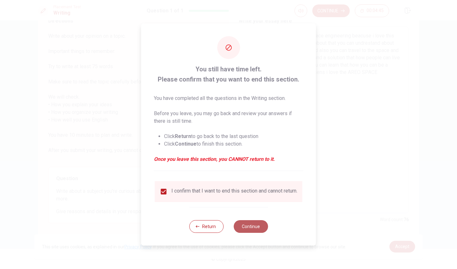
click at [259, 231] on button "Continue" at bounding box center [251, 226] width 34 height 13
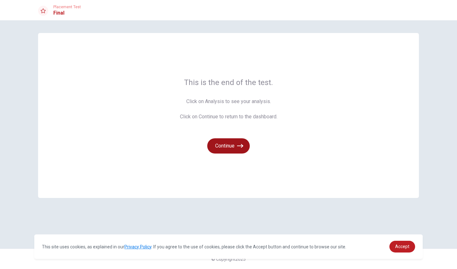
click at [236, 144] on button "Continue" at bounding box center [228, 145] width 43 height 15
